Goal: Task Accomplishment & Management: Manage account settings

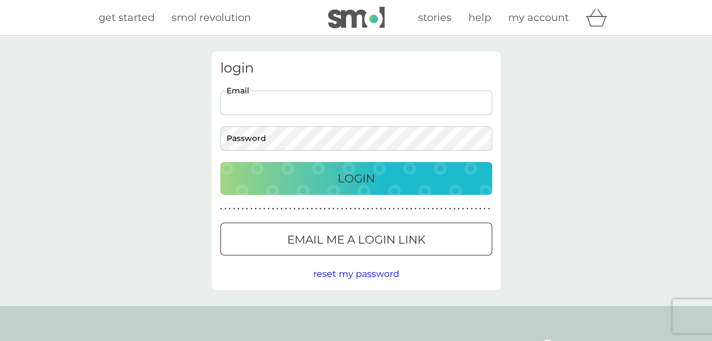
click at [396, 100] on input "Email" at bounding box center [356, 103] width 272 height 24
type input "[EMAIL_ADDRESS][DOMAIN_NAME]"
click at [220, 162] on button "Login" at bounding box center [356, 178] width 272 height 33
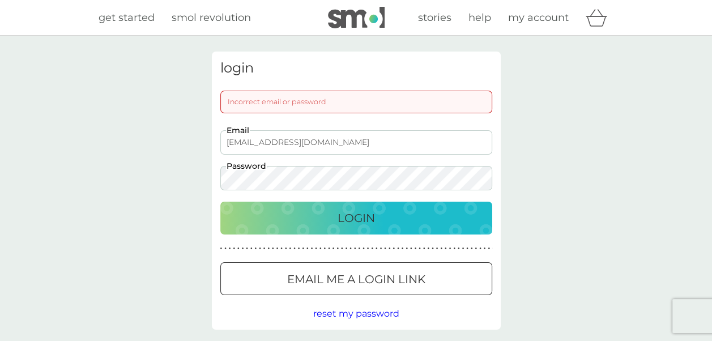
click at [322, 277] on p "Email me a login link" at bounding box center [356, 279] width 138 height 18
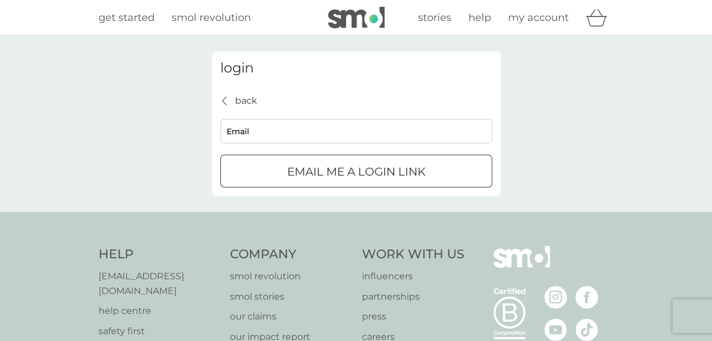
click at [279, 135] on input "Email" at bounding box center [356, 131] width 272 height 24
type input "[EMAIL_ADDRESS][DOMAIN_NAME]"
click at [287, 177] on p "Email me a login link" at bounding box center [356, 172] width 138 height 18
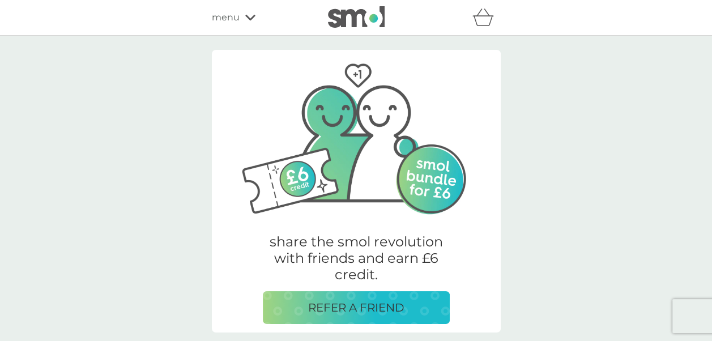
scroll to position [262, 0]
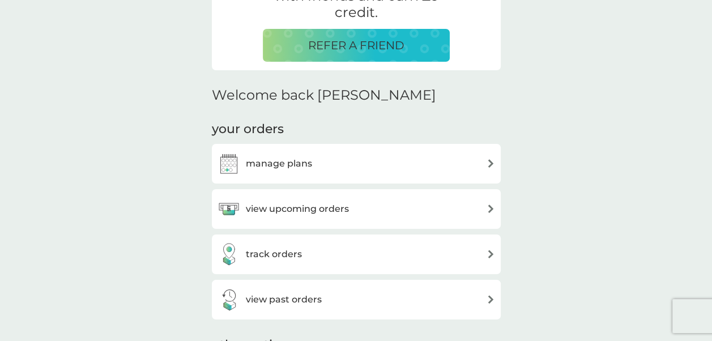
click at [489, 163] on img at bounding box center [490, 163] width 8 height 8
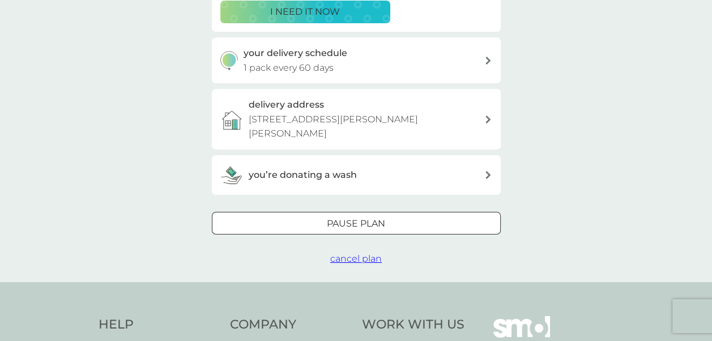
scroll to position [242, 0]
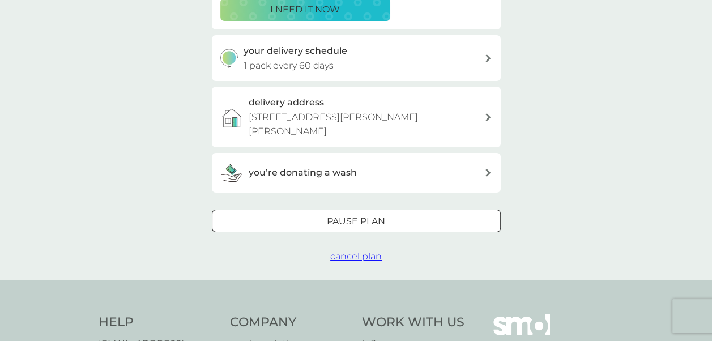
click at [352, 220] on div at bounding box center [356, 221] width 41 height 12
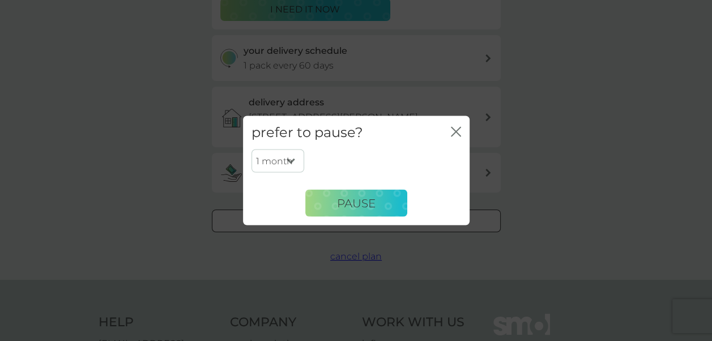
click at [289, 160] on select "1 month 2 months 3 months 4 months 5 months 6 months" at bounding box center [277, 161] width 53 height 24
select select "3"
click at [251, 149] on select "1 month 2 months 3 months 4 months 5 months 6 months" at bounding box center [277, 161] width 53 height 24
click at [344, 202] on span "Pause" at bounding box center [356, 203] width 39 height 14
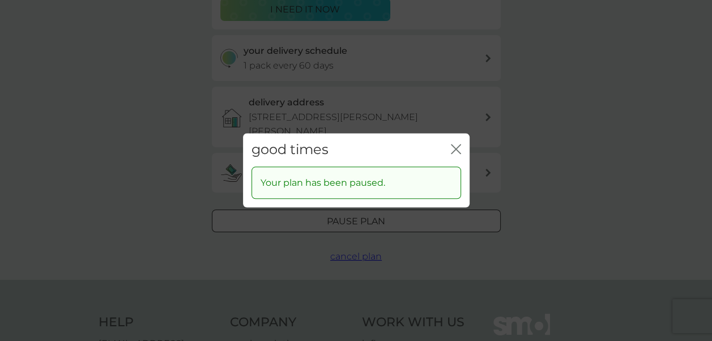
click at [452, 148] on icon "close" at bounding box center [456, 149] width 10 height 10
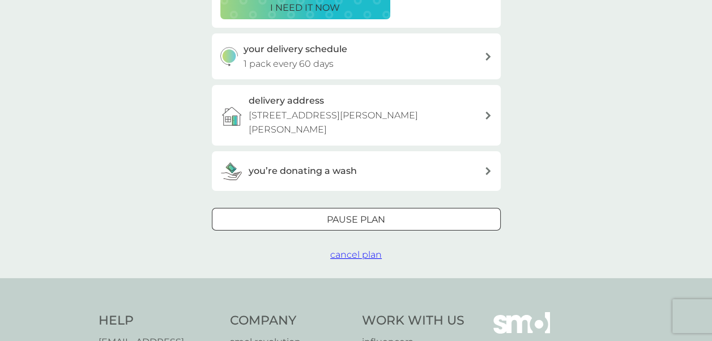
scroll to position [245, 0]
click at [355, 254] on span "cancel plan" at bounding box center [356, 253] width 52 height 11
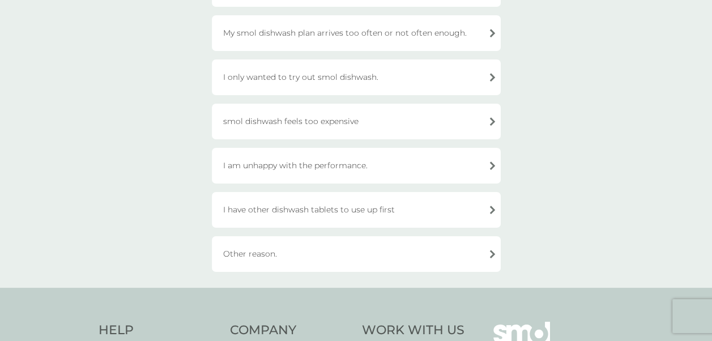
scroll to position [166, 0]
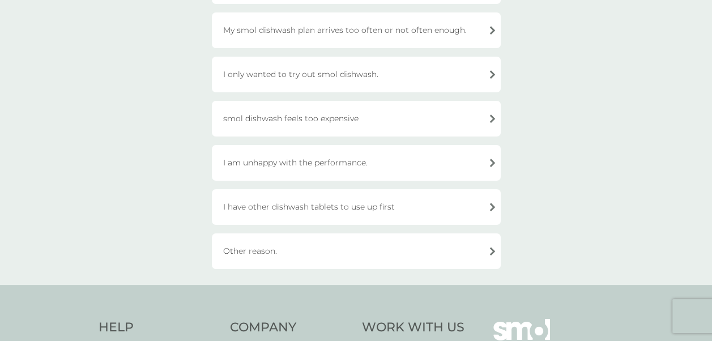
click at [489, 253] on div "Other reason." at bounding box center [356, 251] width 289 height 36
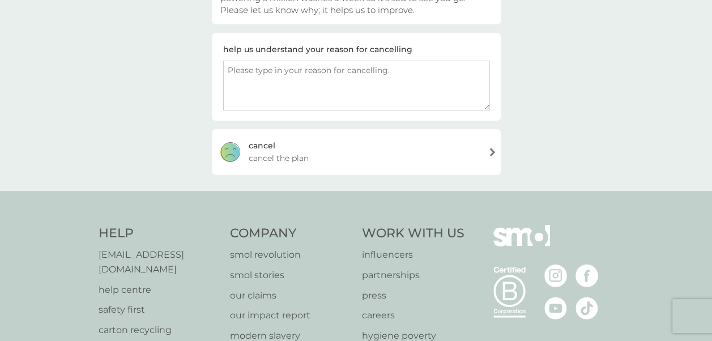
click at [246, 73] on textarea at bounding box center [356, 86] width 267 height 50
type textarea "i am moving and wont have a dishwasher"
click at [487, 149] on div "cancel cancel the plan" at bounding box center [356, 151] width 289 height 45
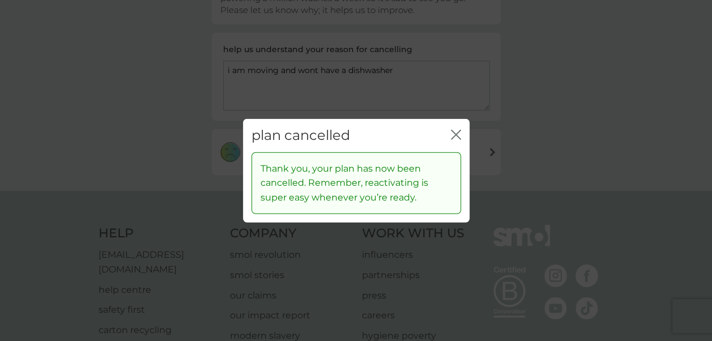
click at [455, 130] on icon "close" at bounding box center [456, 135] width 10 height 10
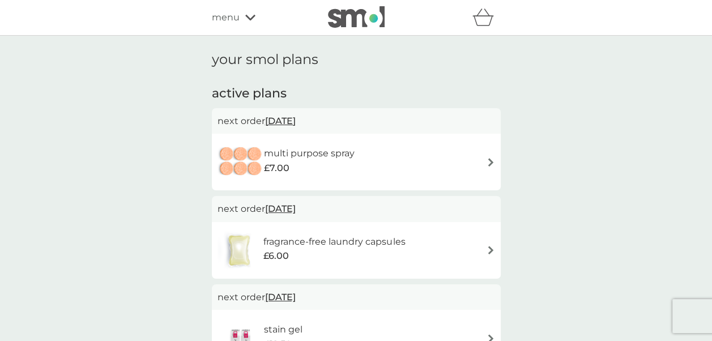
click at [490, 161] on img at bounding box center [490, 162] width 8 height 8
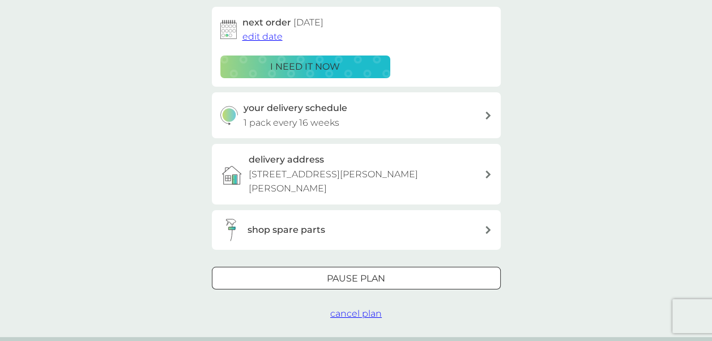
scroll to position [186, 0]
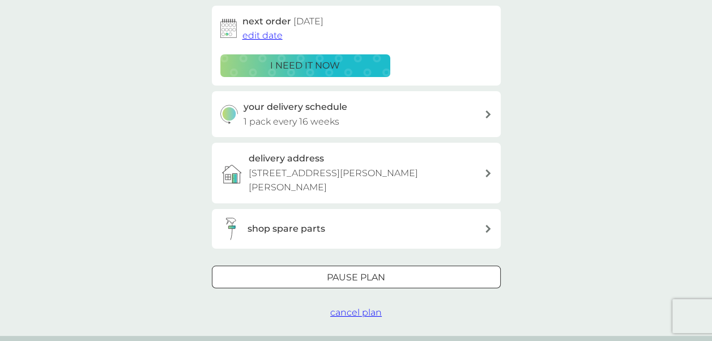
click at [348, 314] on span "cancel plan" at bounding box center [356, 312] width 52 height 11
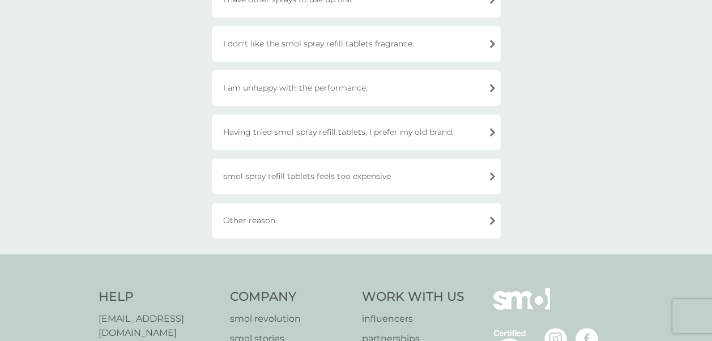
scroll to position [213, 0]
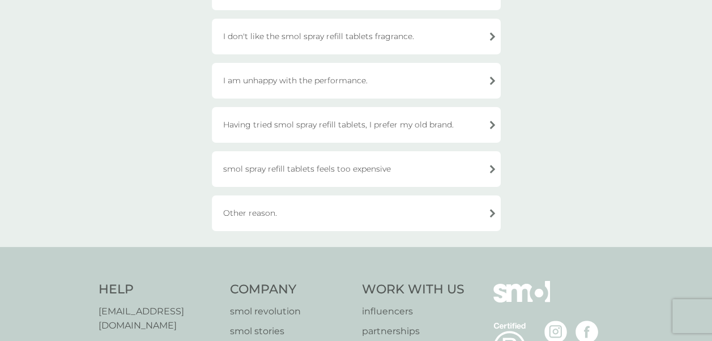
click at [268, 212] on div "Other reason." at bounding box center [356, 213] width 289 height 36
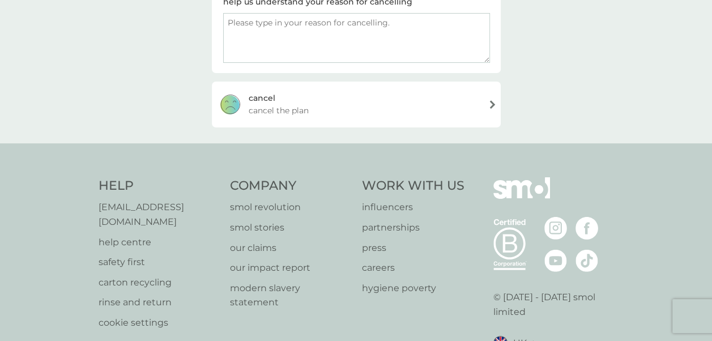
click at [254, 22] on textarea at bounding box center [356, 38] width 267 height 50
type textarea "moving"
click at [259, 96] on div "cancel" at bounding box center [262, 98] width 27 height 12
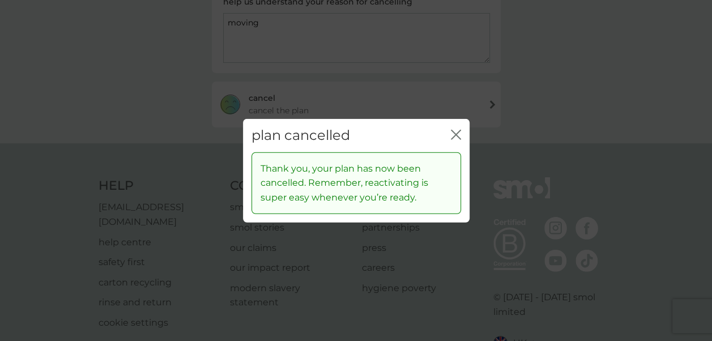
click at [456, 135] on icon "close" at bounding box center [458, 134] width 5 height 9
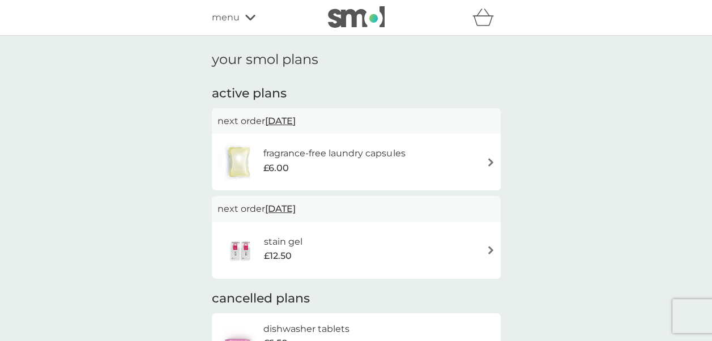
click at [489, 160] on img at bounding box center [490, 162] width 8 height 8
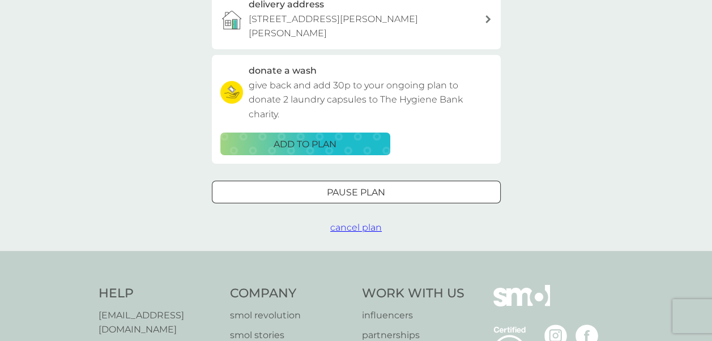
scroll to position [340, 0]
click at [358, 228] on span "cancel plan" at bounding box center [356, 226] width 52 height 11
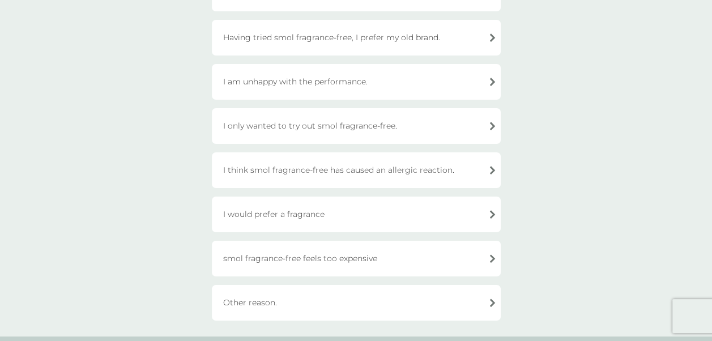
scroll to position [238, 0]
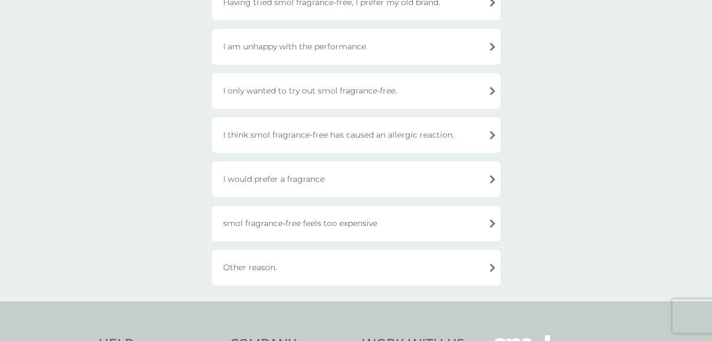
click at [263, 268] on div "Other reason." at bounding box center [356, 268] width 289 height 36
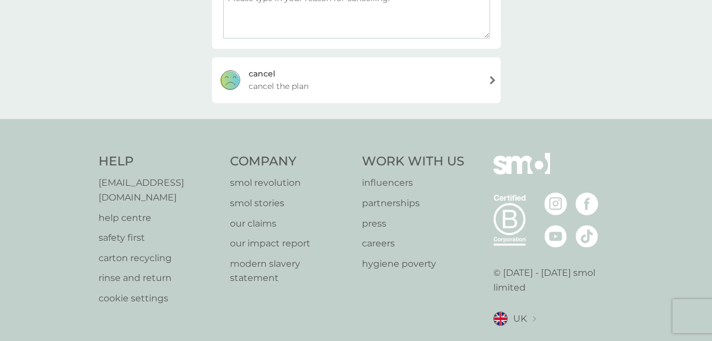
click at [485, 75] on div "cancel cancel the plan" at bounding box center [356, 79] width 289 height 45
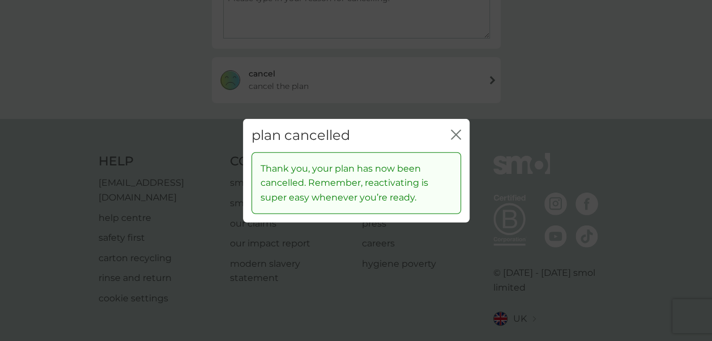
click at [454, 134] on icon "close" at bounding box center [456, 135] width 10 height 10
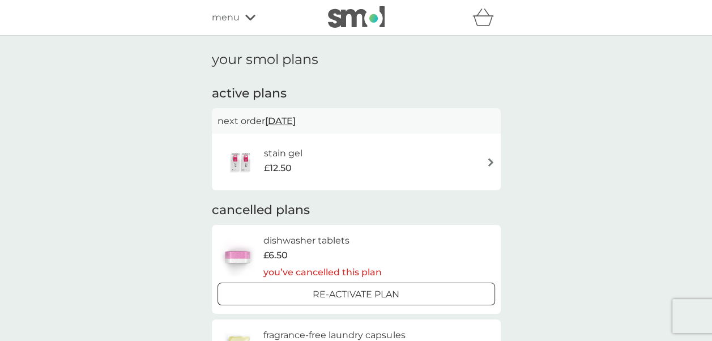
click at [489, 161] on img at bounding box center [490, 162] width 8 height 8
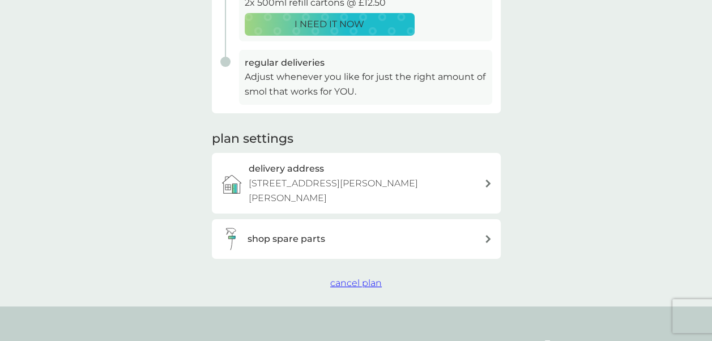
scroll to position [277, 0]
click at [358, 283] on span "cancel plan" at bounding box center [356, 281] width 52 height 11
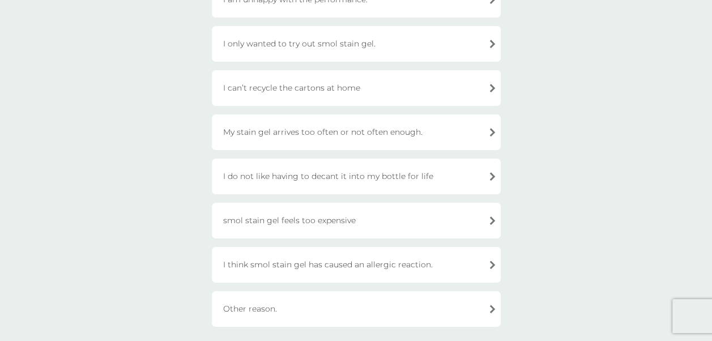
scroll to position [314, 0]
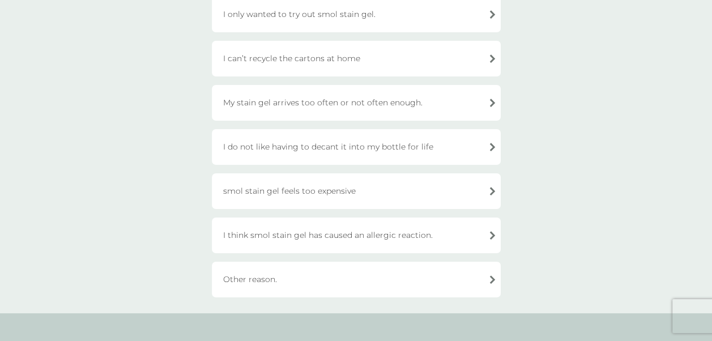
click at [391, 277] on div "Other reason." at bounding box center [356, 280] width 289 height 36
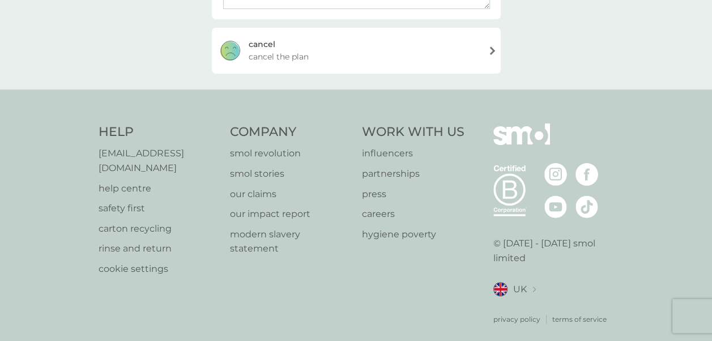
click at [349, 55] on div "cancel cancel the plan" at bounding box center [356, 50] width 289 height 45
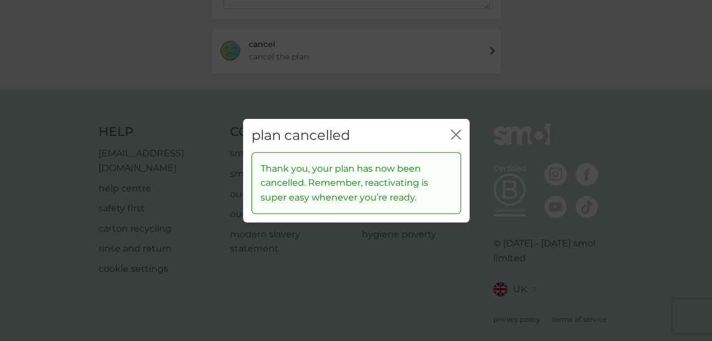
click at [457, 135] on icon "close" at bounding box center [456, 135] width 10 height 10
